Goal: Navigation & Orientation: Find specific page/section

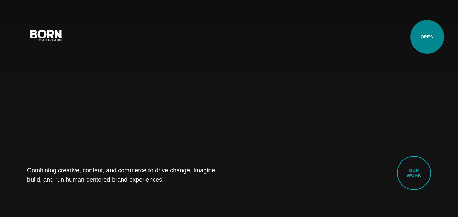
click at [427, 37] on button "Primary Menu" at bounding box center [426, 35] width 16 height 14
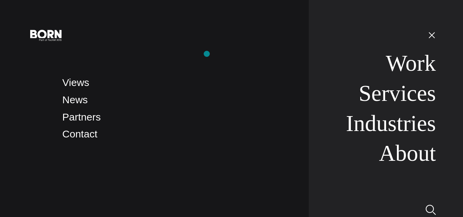
click at [207, 54] on nav "Views News Partners Contact" at bounding box center [178, 108] width 233 height 217
click at [433, 36] on button "Primary Menu" at bounding box center [431, 35] width 16 height 14
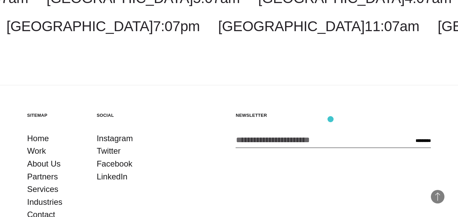
scroll to position [1649, 0]
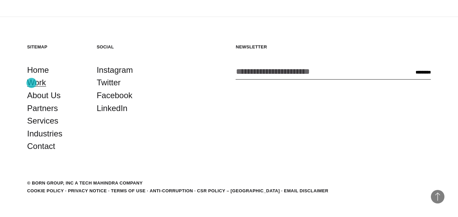
click at [31, 83] on link "Work" at bounding box center [36, 82] width 19 height 13
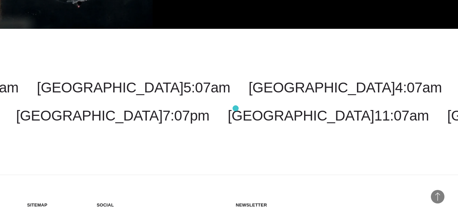
scroll to position [1977, 0]
